Goal: Task Accomplishment & Management: Manage account settings

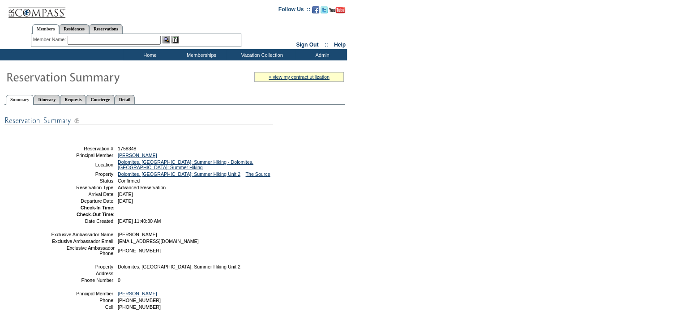
click at [148, 91] on ul "Summary Itinerary Requests Concierge Detail" at bounding box center [174, 93] width 341 height 4
click at [135, 98] on link "Detail" at bounding box center [125, 99] width 21 height 9
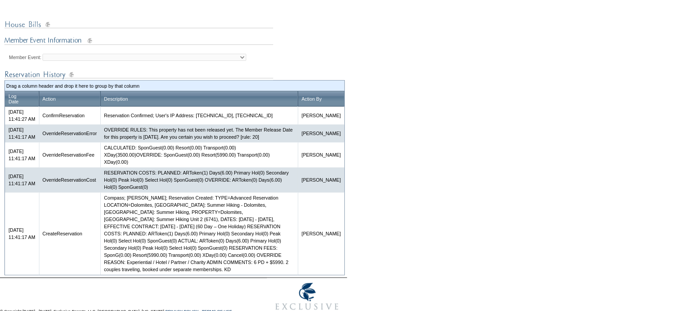
scroll to position [432, 0]
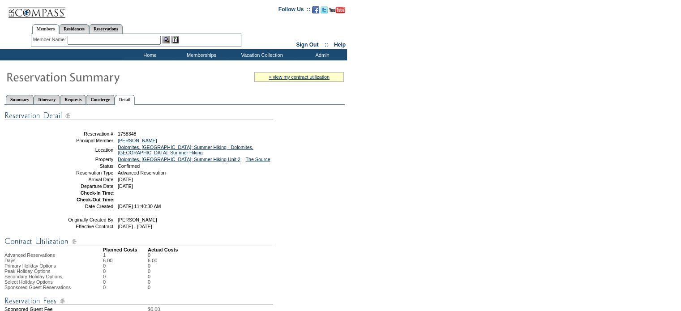
scroll to position [0, 0]
click at [121, 28] on link "Reservations" at bounding box center [106, 28] width 34 height 9
click at [86, 39] on input "text" at bounding box center [84, 40] width 39 height 9
paste input "1805421"
type input "1805421"
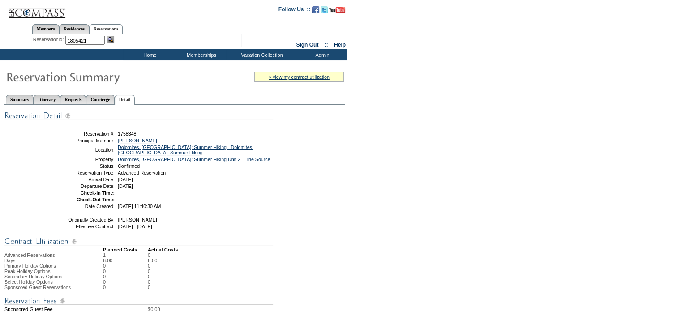
click input "Send" at bounding box center [0, 0] width 0 height 0
